Goal: Transaction & Acquisition: Book appointment/travel/reservation

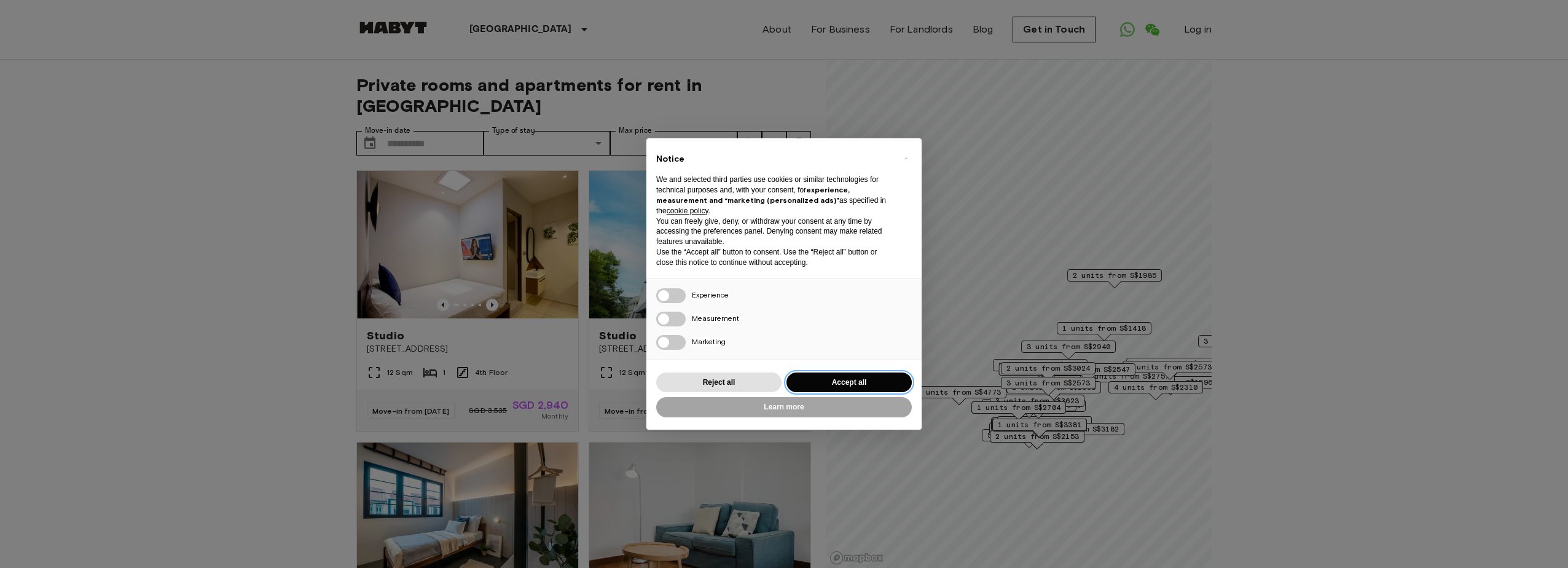
click at [871, 388] on button "Accept all" at bounding box center [849, 383] width 125 height 20
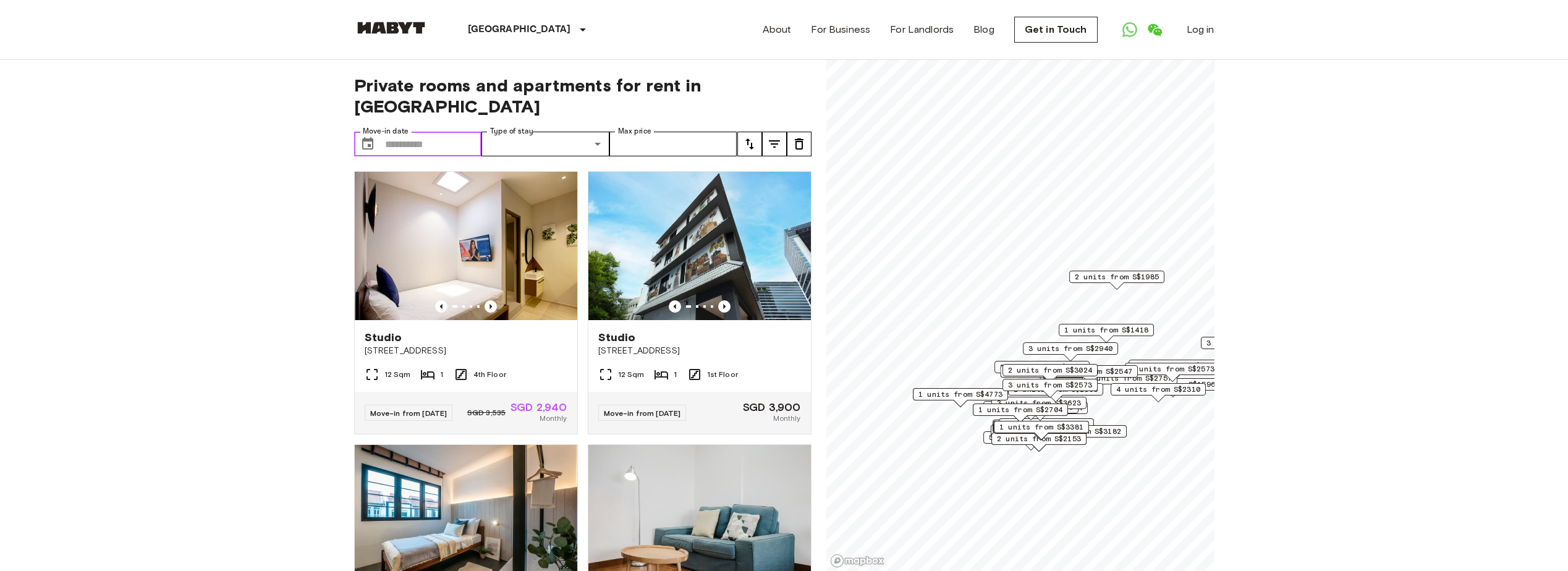
click at [447, 132] on input "Move-in date" at bounding box center [433, 144] width 97 height 25
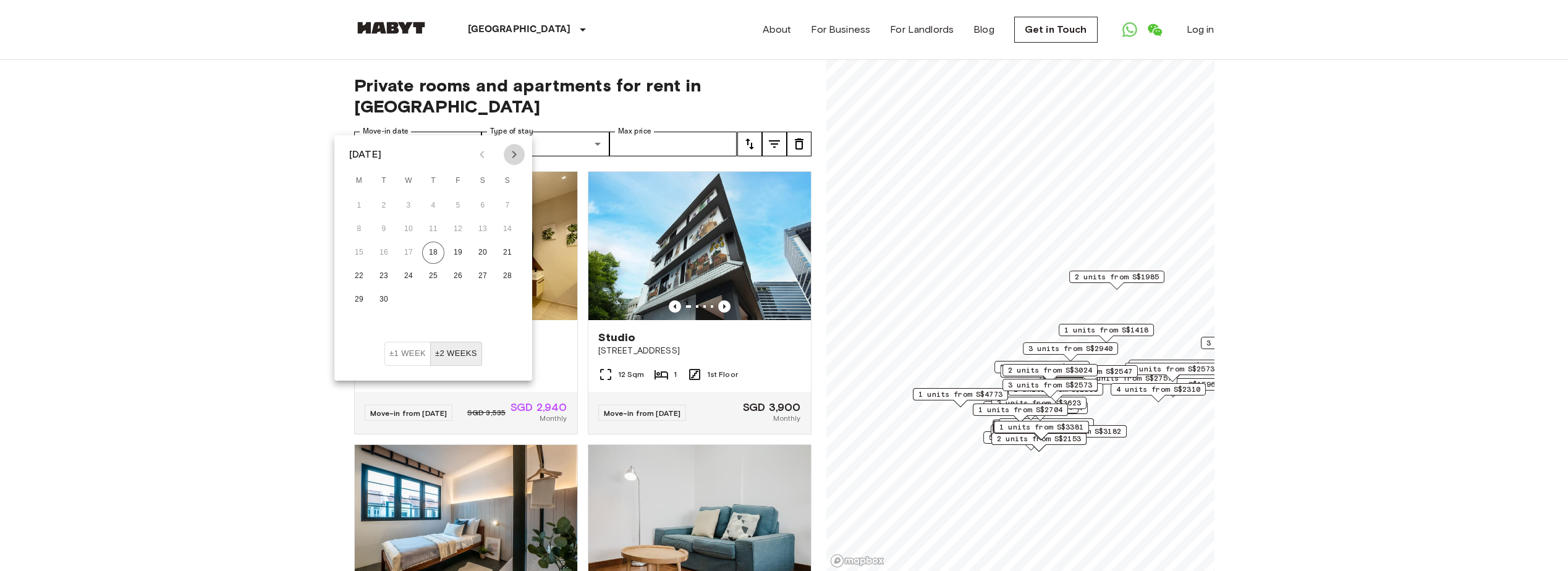
click at [517, 151] on icon "Next month" at bounding box center [514, 154] width 15 height 15
click at [414, 200] on button "1" at bounding box center [408, 206] width 22 height 22
type input "**********"
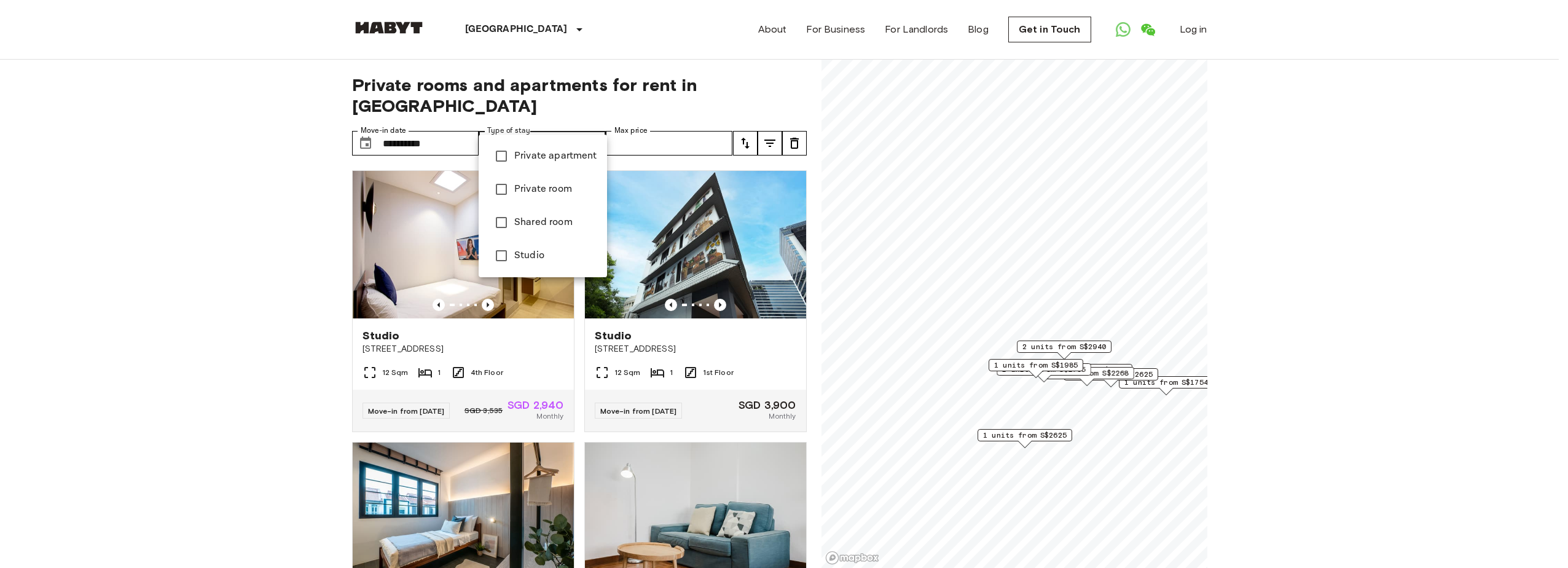
click at [663, 123] on div at bounding box center [784, 284] width 1568 height 568
click at [532, 185] on span "Private room" at bounding box center [555, 189] width 83 height 15
type input "**********"
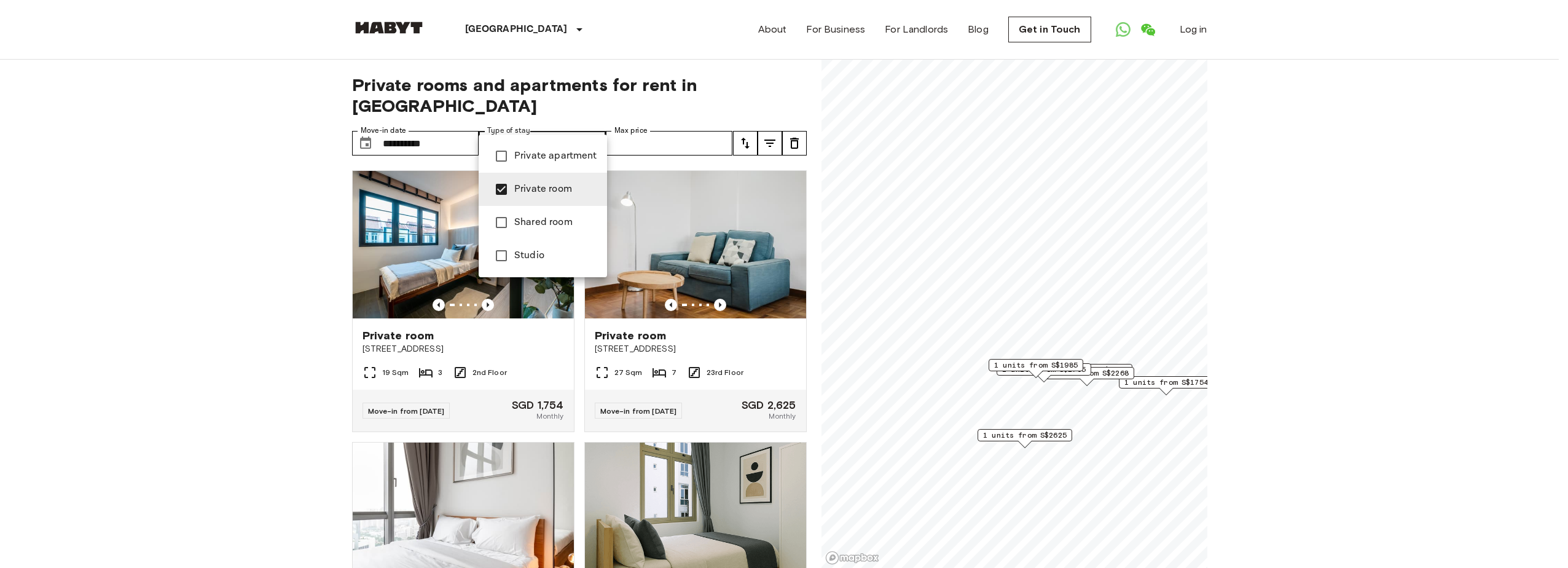
click at [635, 129] on div at bounding box center [784, 284] width 1568 height 568
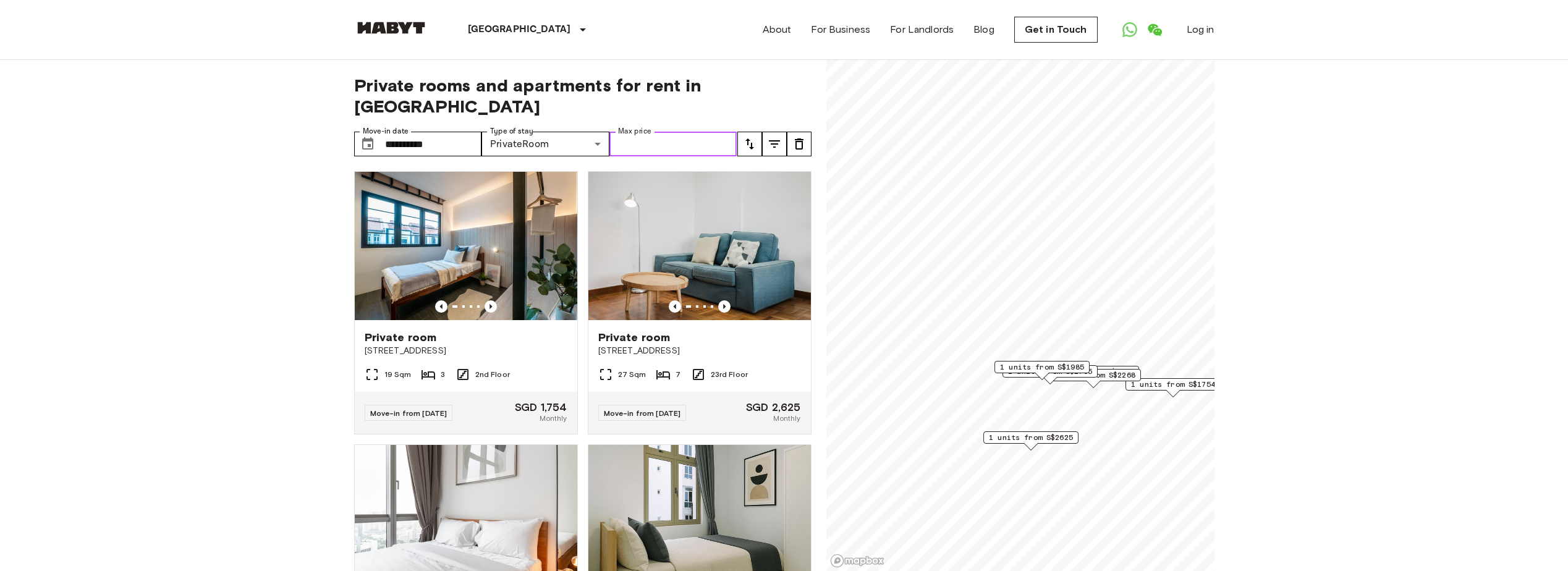
click at [721, 132] on input "Max price" at bounding box center [673, 144] width 128 height 25
click at [720, 132] on input "Max price" at bounding box center [673, 144] width 128 height 25
type input "*"
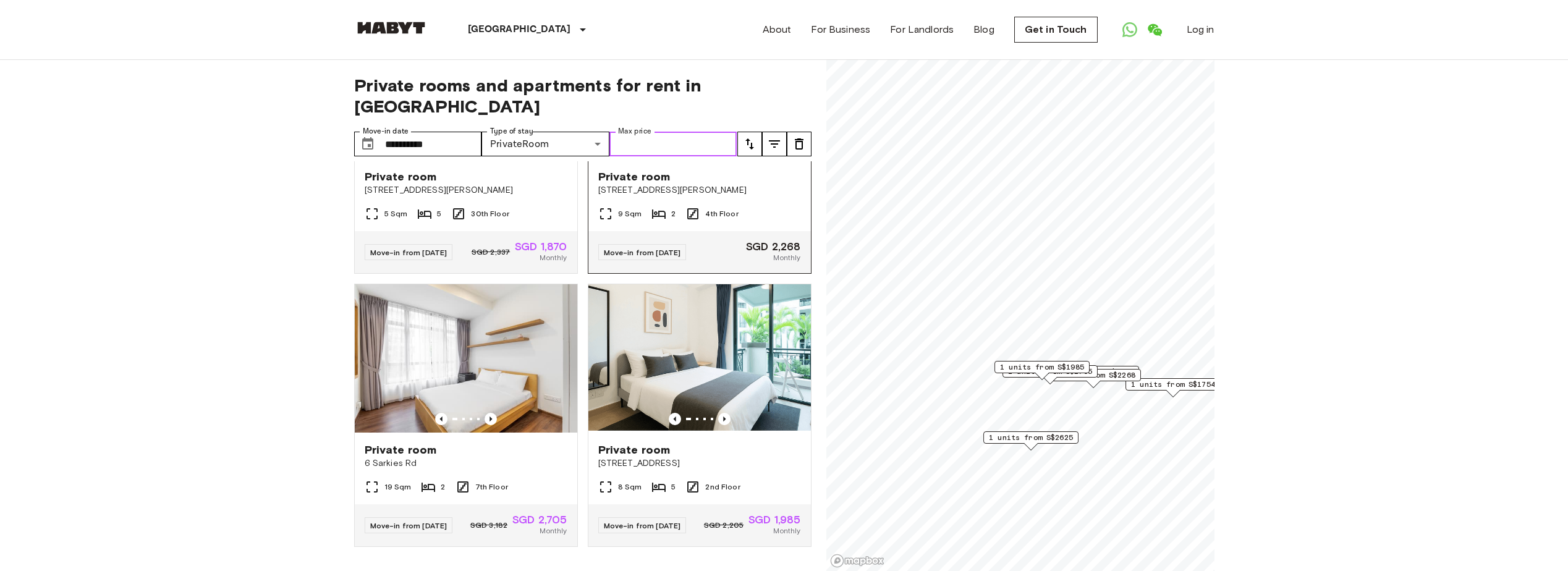
scroll to position [458, 0]
click at [710, 354] on img at bounding box center [700, 358] width 223 height 148
click at [721, 443] on div "Private room" at bounding box center [700, 450] width 203 height 15
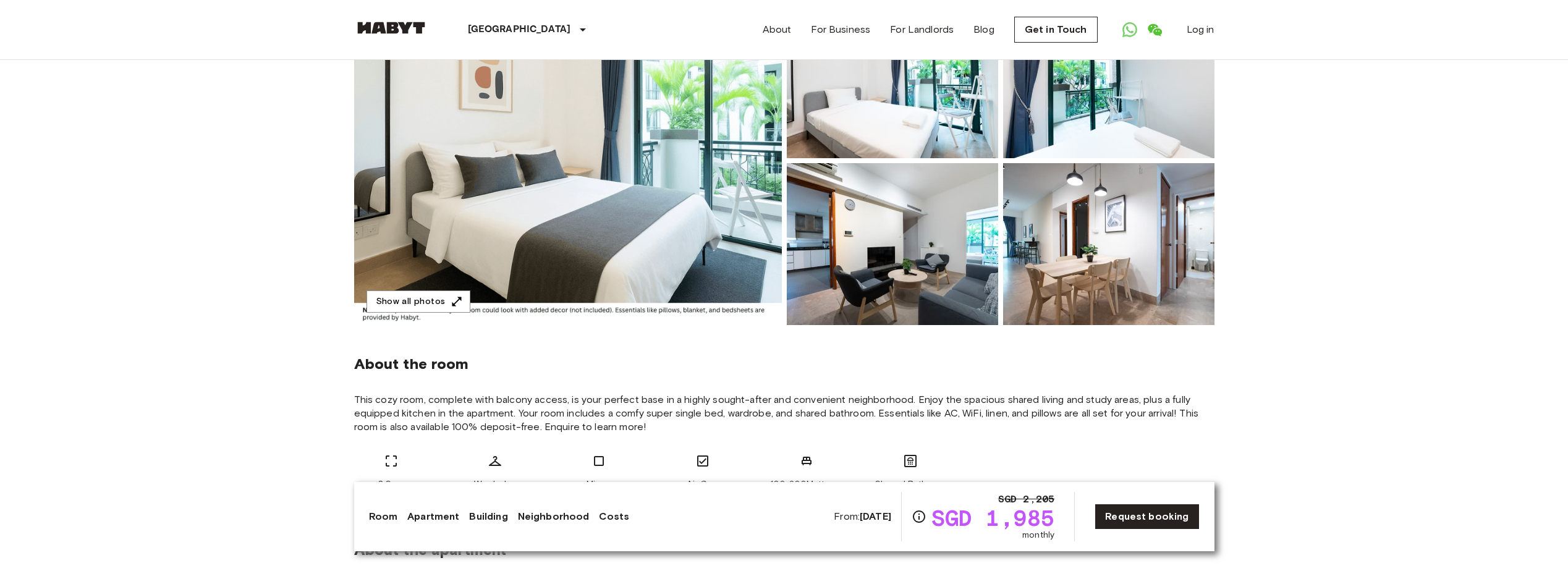
scroll to position [185, 0]
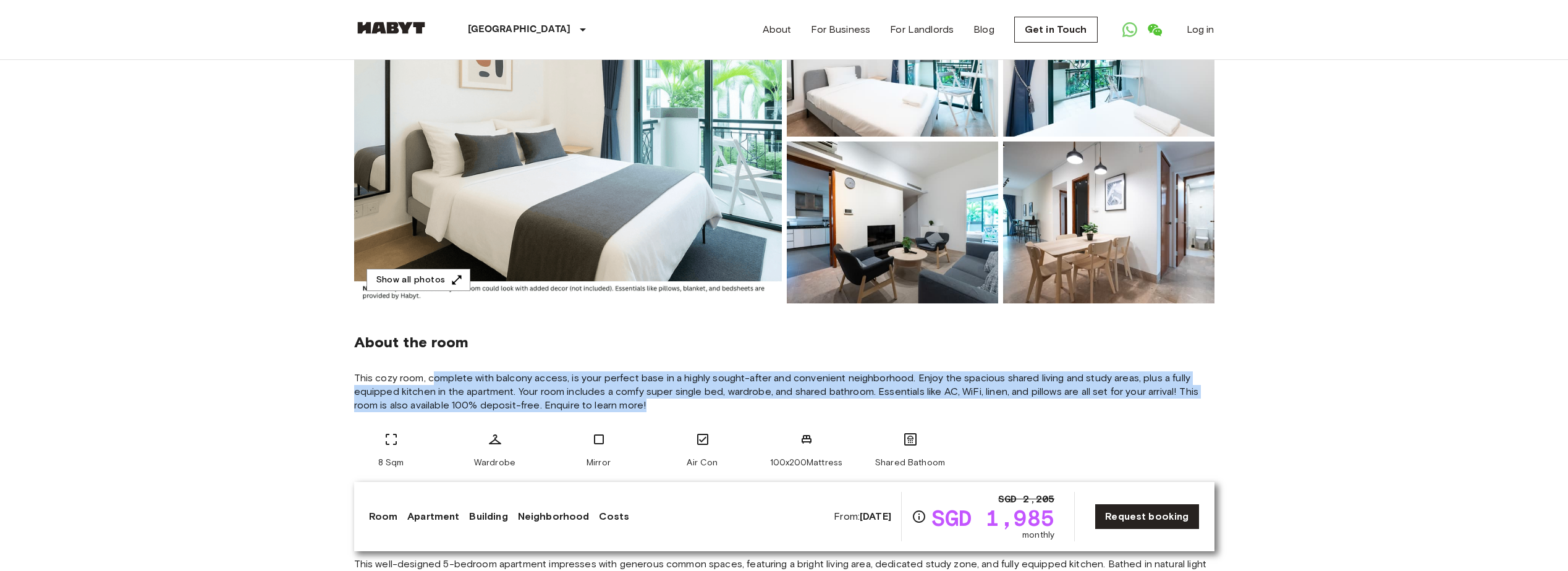
drag, startPoint x: 434, startPoint y: 379, endPoint x: 794, endPoint y: 399, distance: 360.6
click at [794, 399] on span "This cozy room, complete with balcony access, is your perfect base in a highly …" at bounding box center [785, 392] width 860 height 41
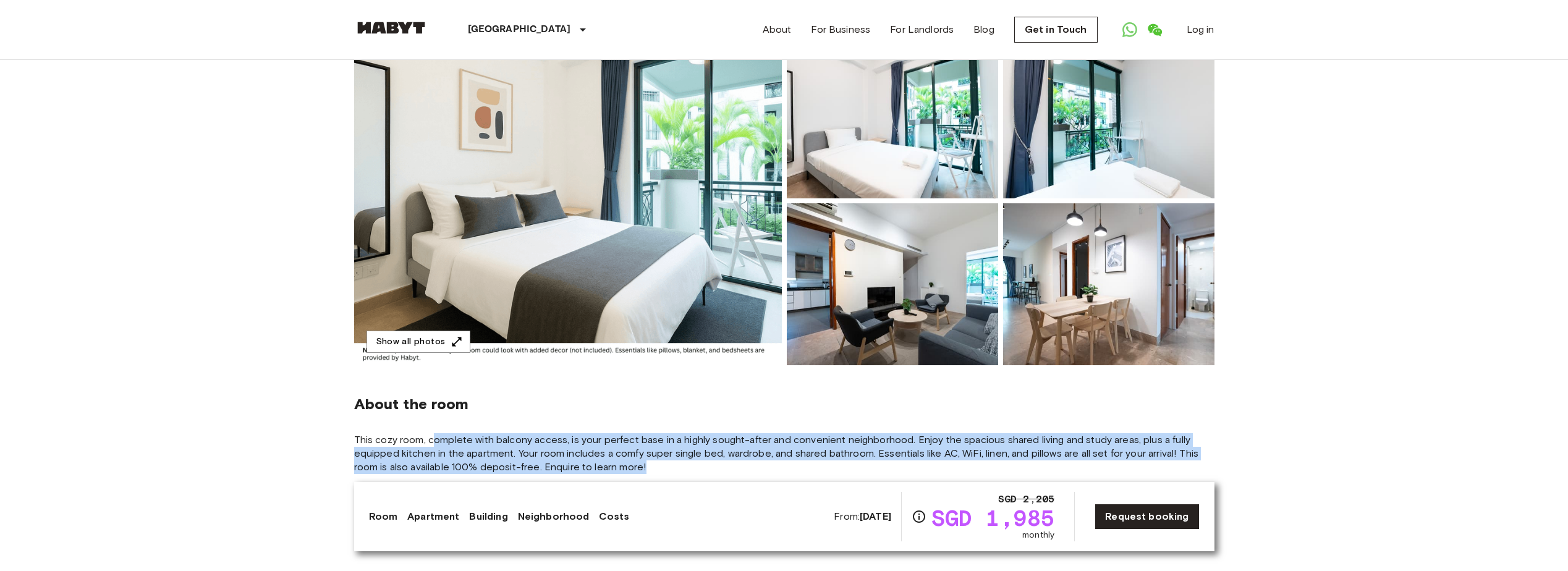
scroll to position [0, 0]
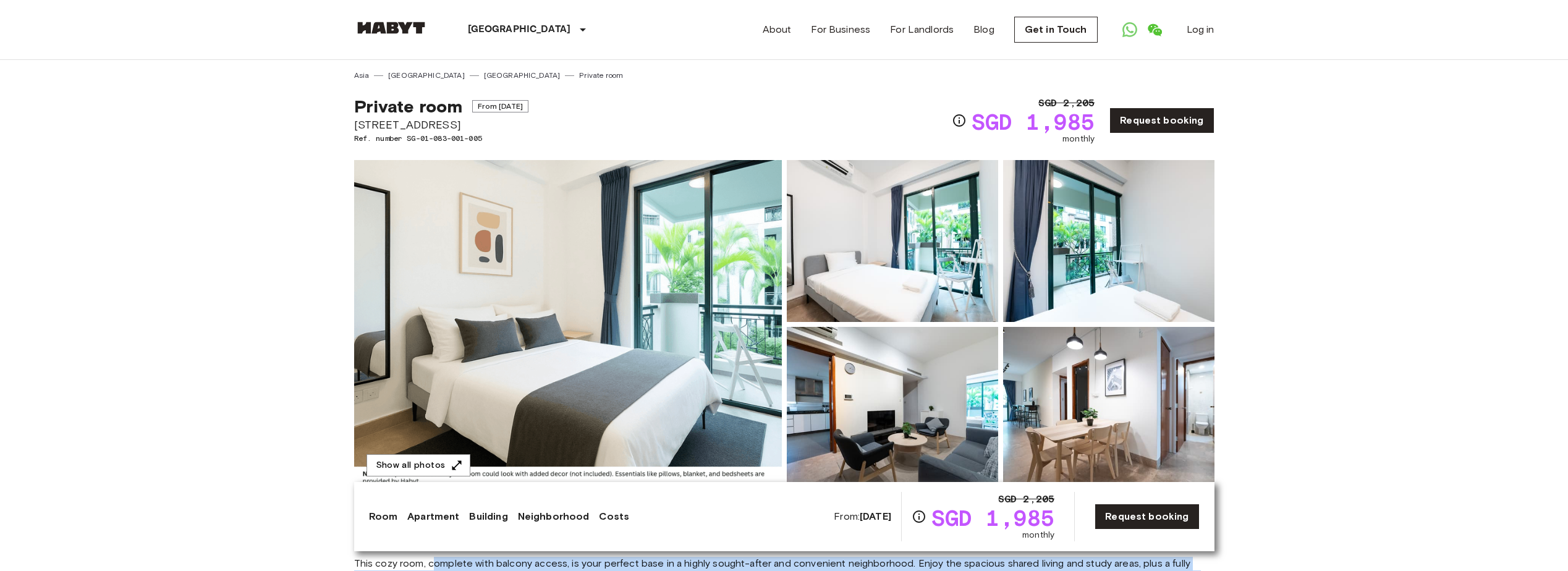
click at [393, 28] on img at bounding box center [391, 28] width 74 height 13
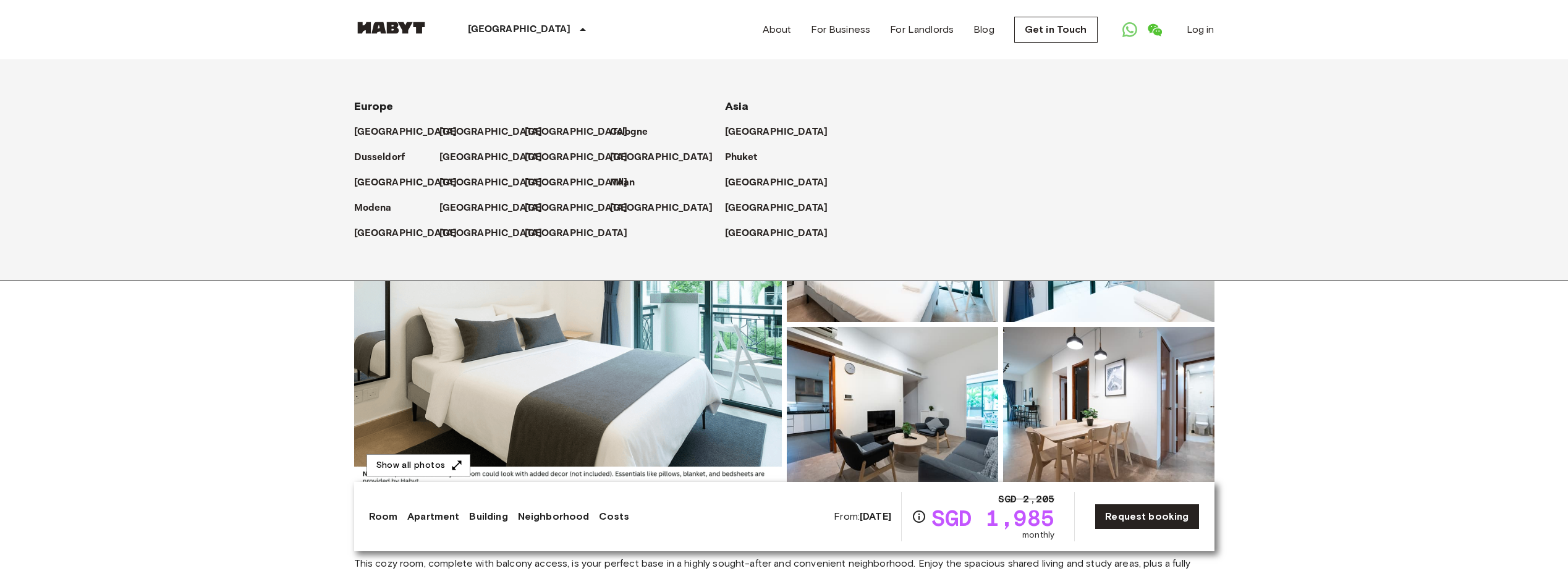
click at [447, 37] on div "[GEOGRAPHIC_DATA]" at bounding box center [529, 30] width 202 height 59
click at [138, 74] on div "Europe Amsterdam Berlin Brussels Cologne Dusseldorf Frankfurt Graz Hamburg Leip…" at bounding box center [784, 170] width 1568 height 222
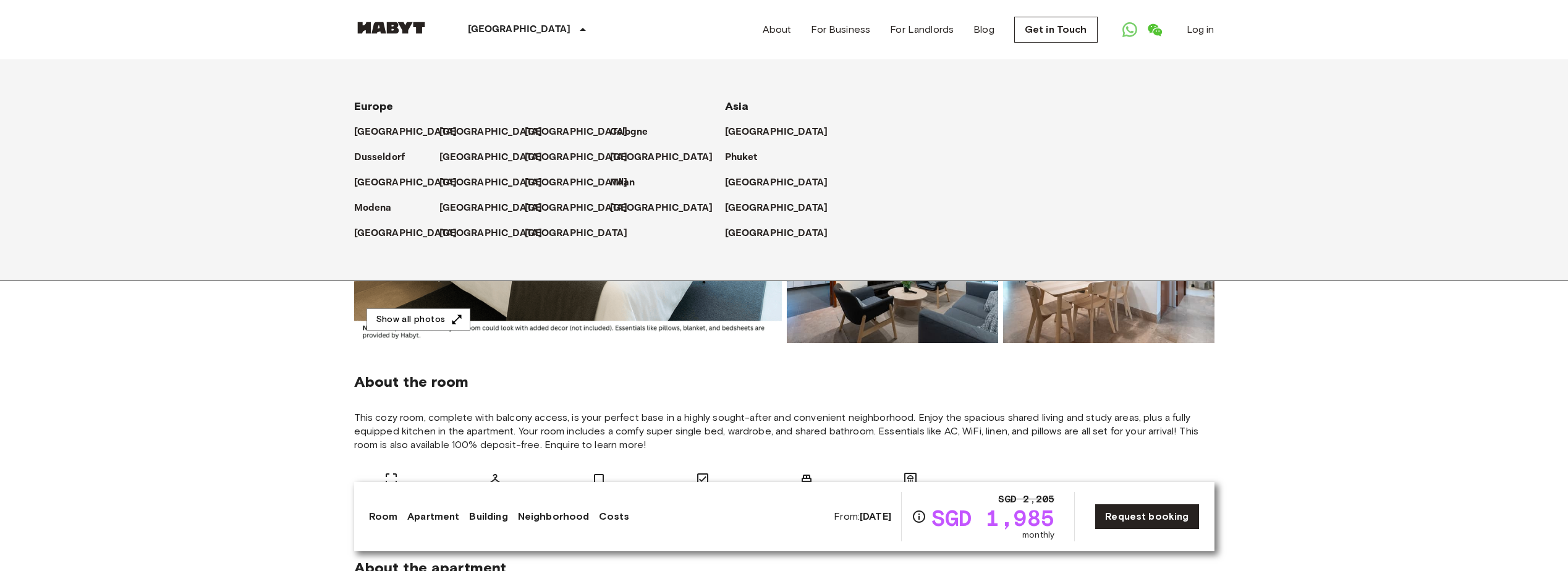
scroll to position [124, 0]
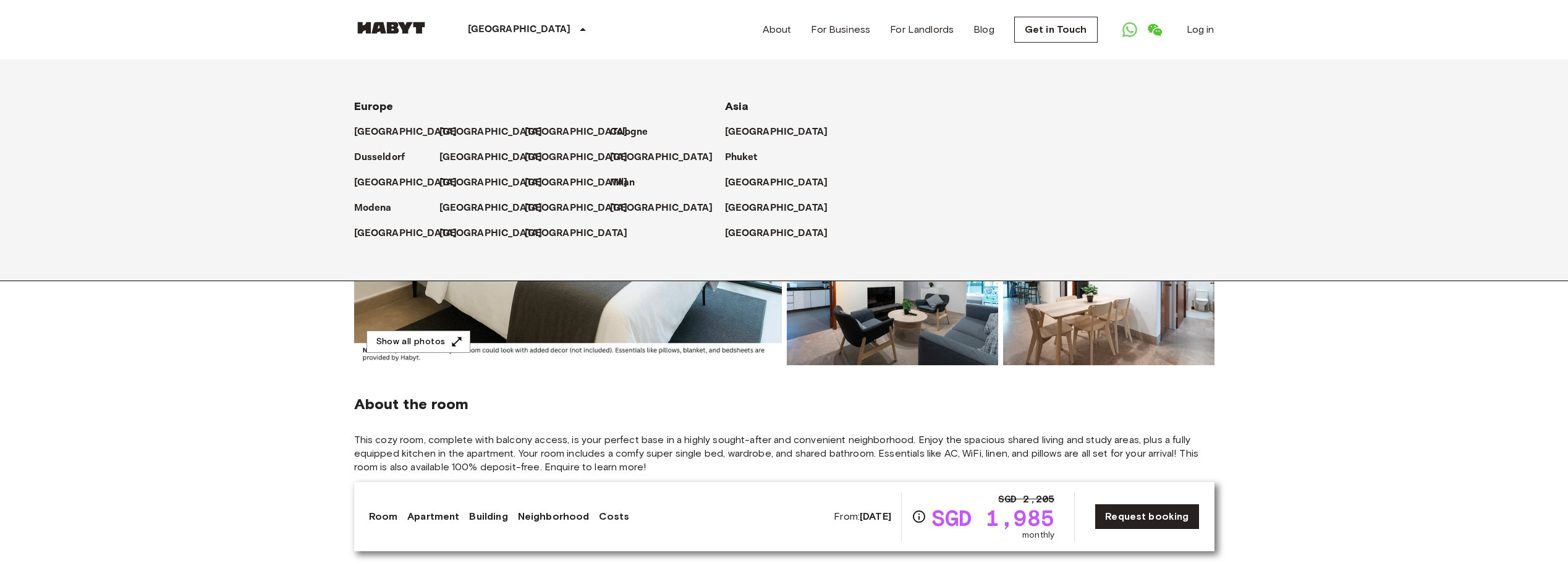
click at [433, 518] on link "Apartment" at bounding box center [433, 516] width 52 height 15
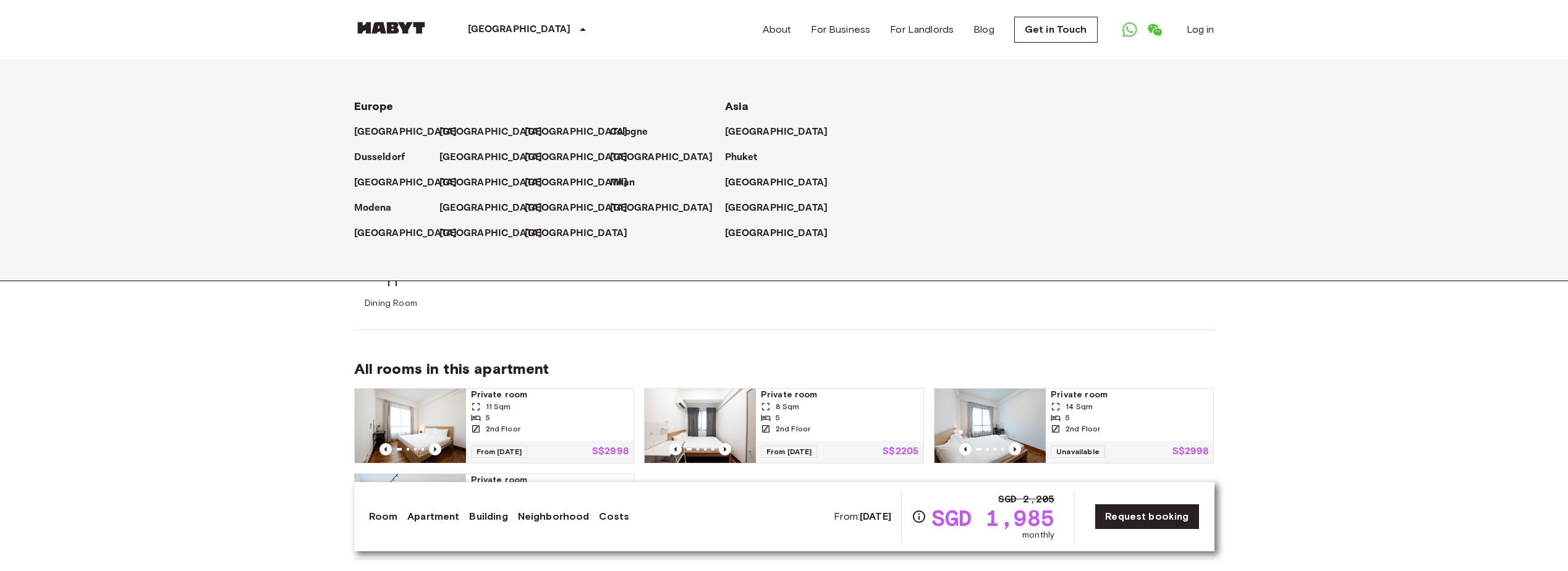
scroll to position [615, 0]
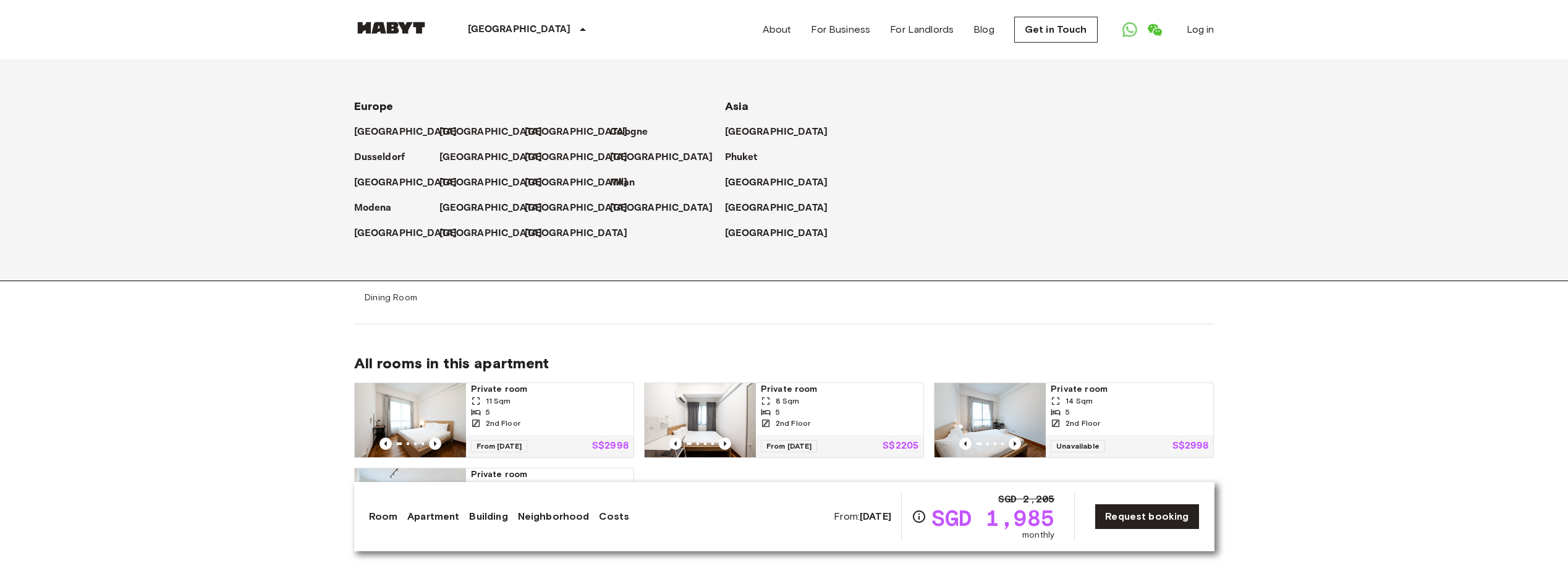
click at [1016, 326] on div "All rooms in this apartment Private room 11 Sqm 5 2nd Floor From 19 Nov 25 S$29…" at bounding box center [785, 439] width 860 height 229
click at [396, 19] on div "Singapore Europe Amsterdam Berlin Brussels Cologne Dusseldorf Frankfurt Graz Ha…" at bounding box center [492, 30] width 276 height 59
click at [398, 22] on img at bounding box center [391, 28] width 74 height 13
